Goal: Task Accomplishment & Management: Complete application form

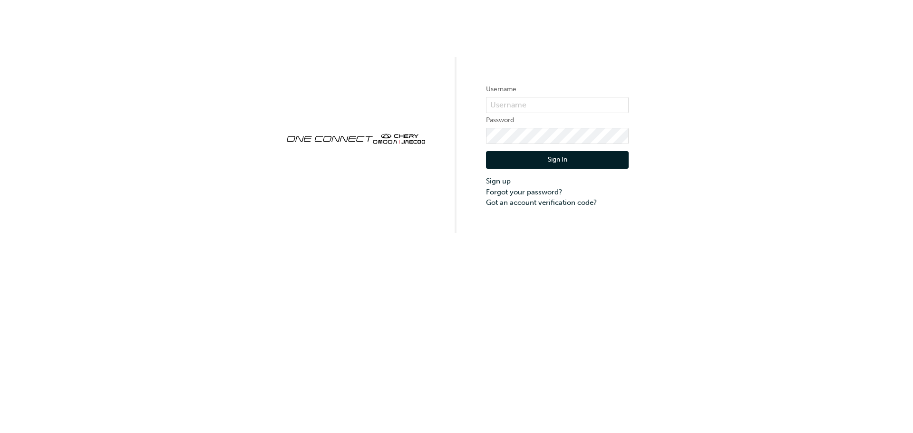
click at [639, 87] on div "Username Password Sign In Sign up Forgot your password? Got an account verifica…" at bounding box center [456, 116] width 913 height 233
click at [545, 108] on input "text" at bounding box center [557, 105] width 143 height 16
type input "o"
click at [559, 101] on input "text" at bounding box center [557, 105] width 143 height 16
type input "[EMAIL_ADDRESS][DOMAIN_NAME]"
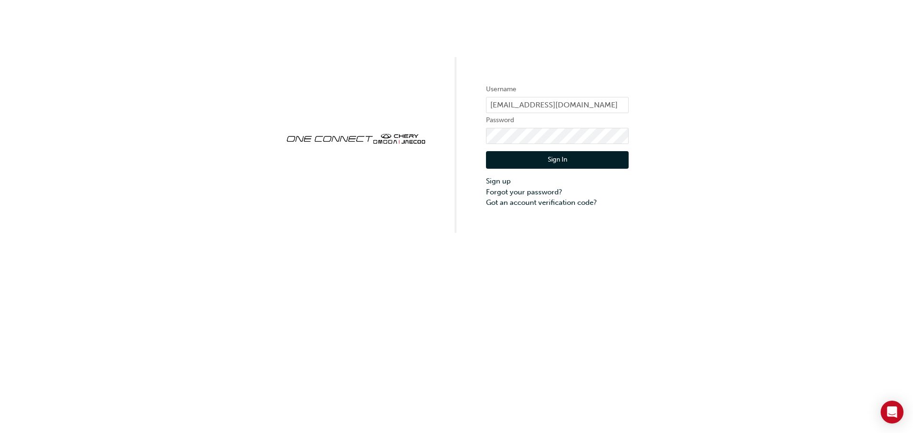
click at [564, 156] on button "Sign In" at bounding box center [557, 160] width 143 height 18
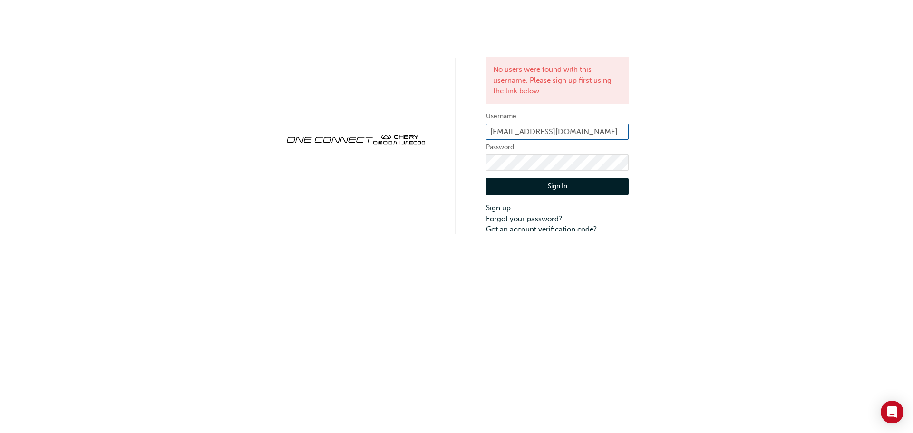
click at [523, 135] on input "[EMAIL_ADDRESS][DOMAIN_NAME]" at bounding box center [557, 132] width 143 height 16
type input "MCOOK"
click at [559, 181] on button "Sign In" at bounding box center [557, 187] width 143 height 18
click at [529, 125] on input "MCOOK" at bounding box center [557, 132] width 143 height 16
type input "M"
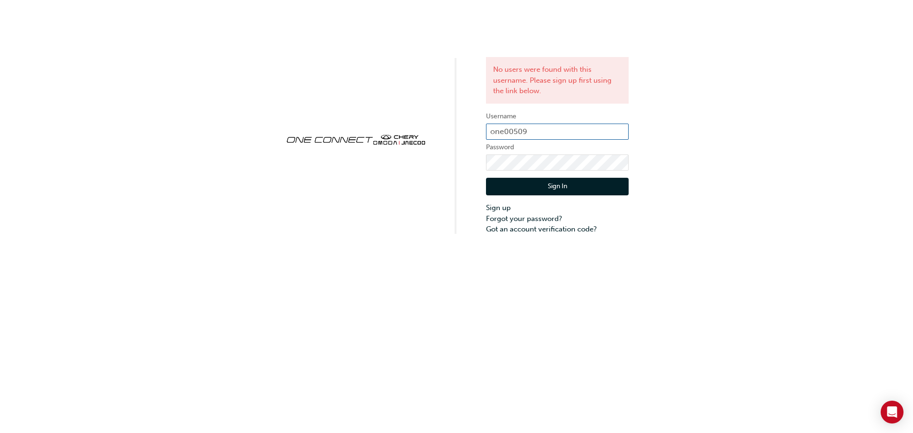
type input "one00509"
click at [371, 159] on div "No users were found with this username. Please sign up first using the link bel…" at bounding box center [456, 117] width 913 height 235
click button "Sign In" at bounding box center [557, 187] width 143 height 18
click at [531, 219] on link "Forgot your password?" at bounding box center [557, 218] width 143 height 11
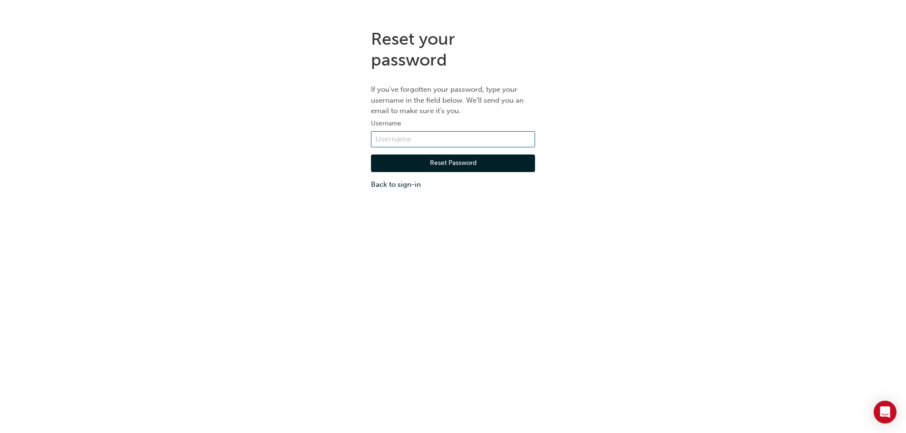
click at [469, 142] on input "text" at bounding box center [453, 139] width 164 height 16
click at [463, 133] on input "text" at bounding box center [453, 139] width 164 height 16
click at [463, 138] on input "text" at bounding box center [453, 139] width 164 height 16
type input "0"
type input "one00509"
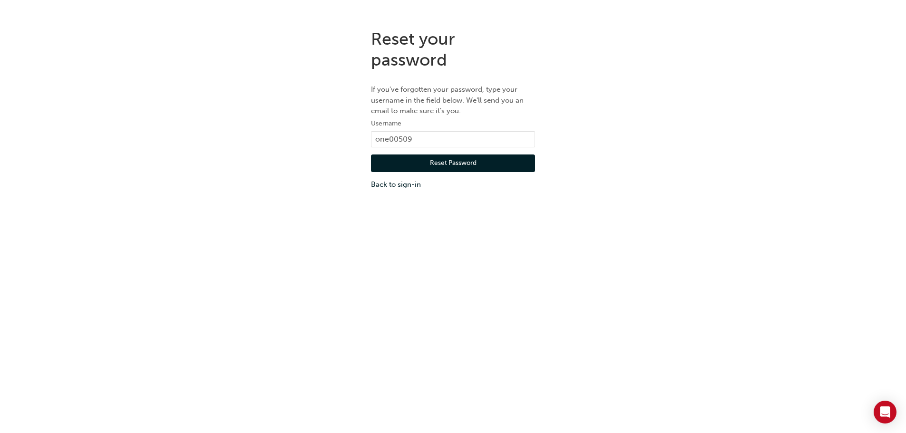
click at [466, 156] on button "Reset Password" at bounding box center [453, 163] width 164 height 18
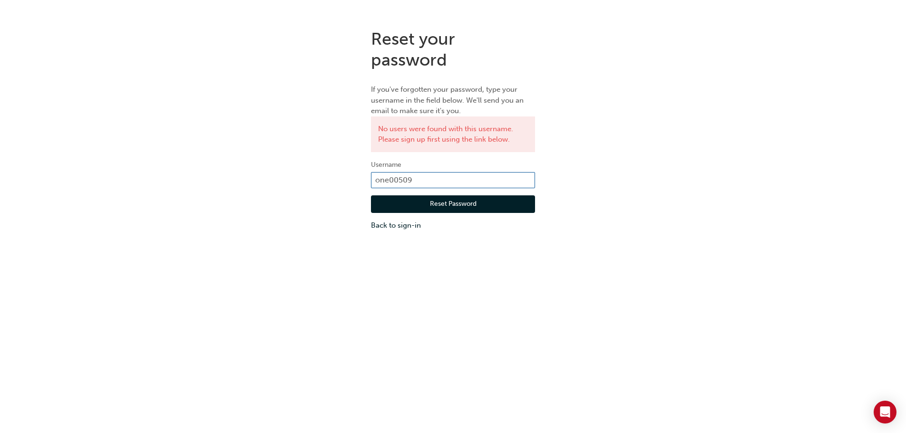
drag, startPoint x: 391, startPoint y: 182, endPoint x: 371, endPoint y: 179, distance: 20.1
click at [371, 179] on input "one00509" at bounding box center [453, 180] width 164 height 16
type input "ONE00509"
click at [429, 205] on button "Reset Password" at bounding box center [453, 204] width 164 height 18
click at [470, 188] on div "Reset Password Back to sign-in" at bounding box center [453, 209] width 164 height 43
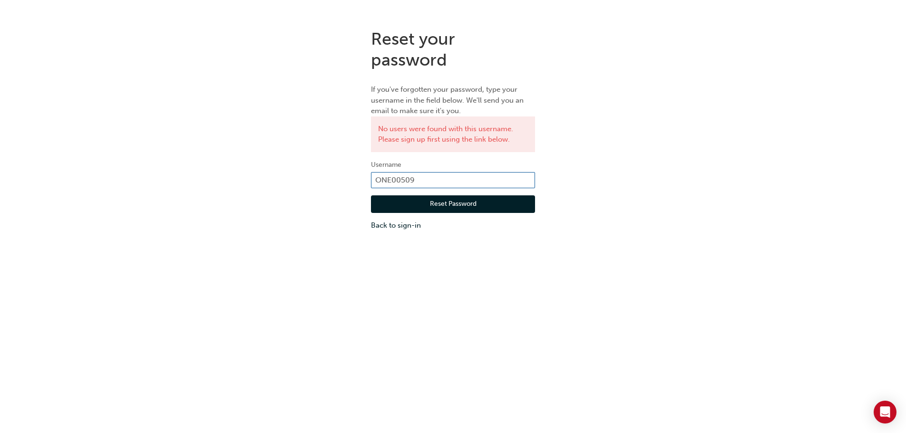
click at [469, 183] on input "ONE00509" at bounding box center [453, 180] width 164 height 16
drag, startPoint x: 482, startPoint y: 180, endPoint x: 308, endPoint y: 178, distance: 174.0
click at [310, 178] on div "Reset your password If you've forgotten your password, type your username in th…" at bounding box center [453, 129] width 906 height 217
type input "[EMAIL_ADDRESS][DOMAIN_NAME]"
click at [449, 204] on button "Reset Password" at bounding box center [453, 204] width 164 height 18
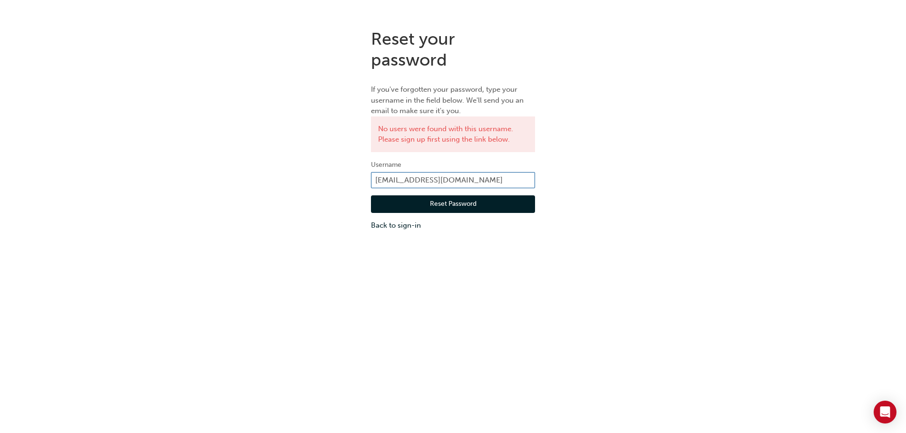
click at [530, 180] on input "[EMAIL_ADDRESS][DOMAIN_NAME]" at bounding box center [453, 180] width 164 height 16
type input "m"
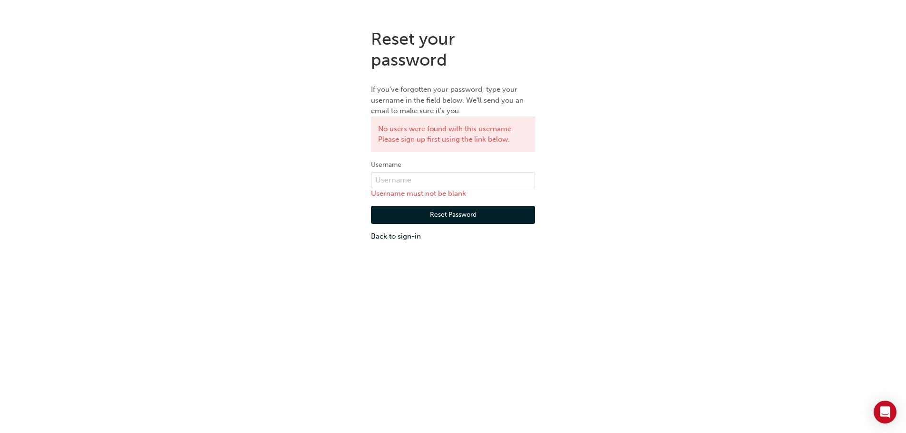
click at [583, 105] on div "Reset your password If you've forgotten your password, type your username in th…" at bounding box center [453, 134] width 906 height 227
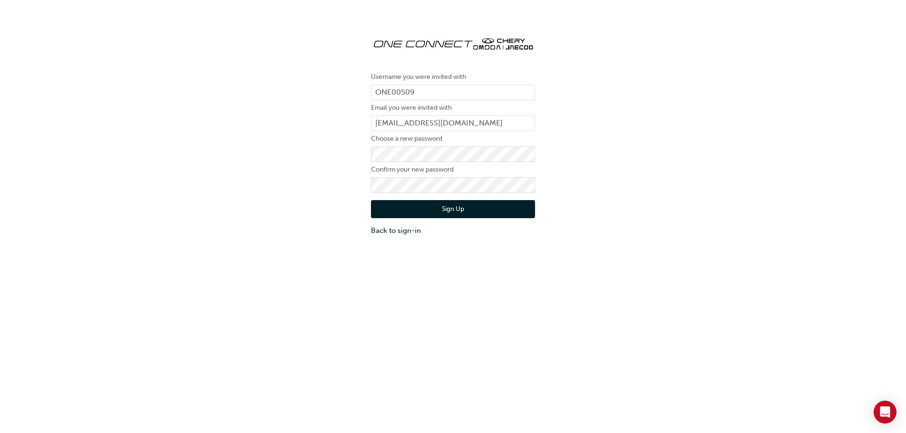
click at [450, 143] on label "Choose a new password" at bounding box center [453, 138] width 164 height 11
click at [334, 169] on div "Username you were invited with ONE00509 Email you were invited with mcook@nepea…" at bounding box center [453, 132] width 906 height 222
click at [435, 210] on button "Sign Up" at bounding box center [453, 209] width 164 height 18
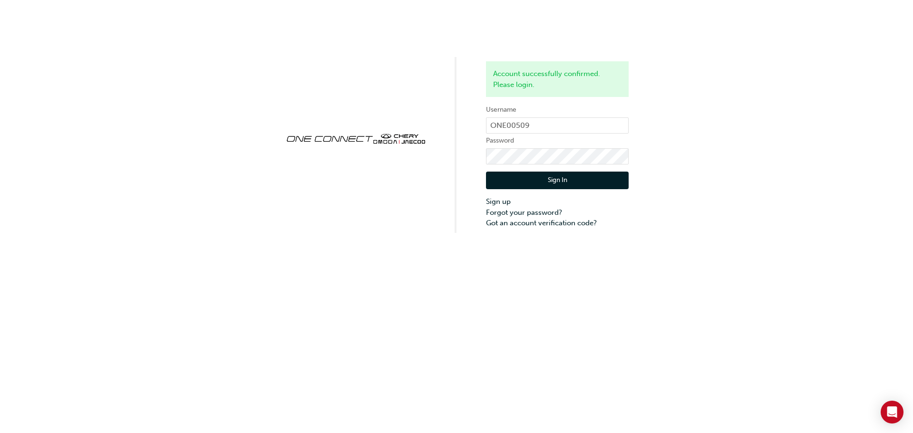
click at [559, 175] on button "Sign In" at bounding box center [557, 181] width 143 height 18
